Goal: Understand process/instructions: Learn about a topic

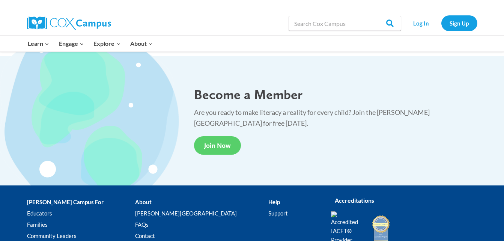
scroll to position [1388, 0]
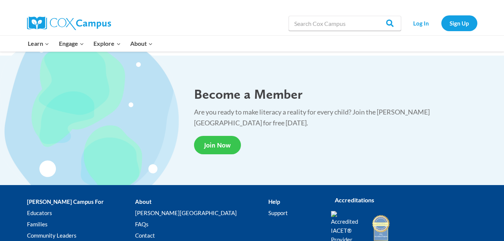
click at [212, 141] on span "Join Now" at bounding box center [217, 145] width 27 height 8
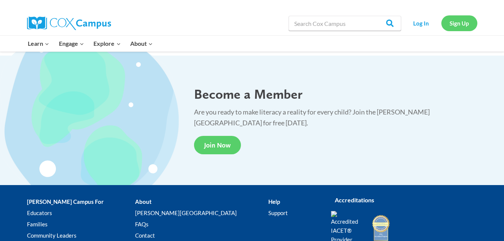
click at [453, 27] on link "Sign Up" at bounding box center [460, 22] width 36 height 15
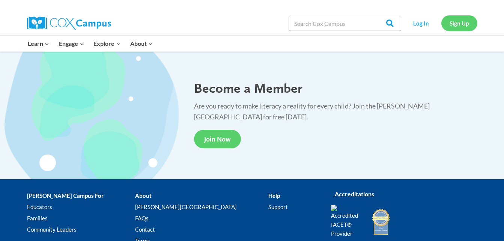
click at [458, 25] on link "Sign Up" at bounding box center [460, 22] width 36 height 15
